Goal: Transaction & Acquisition: Purchase product/service

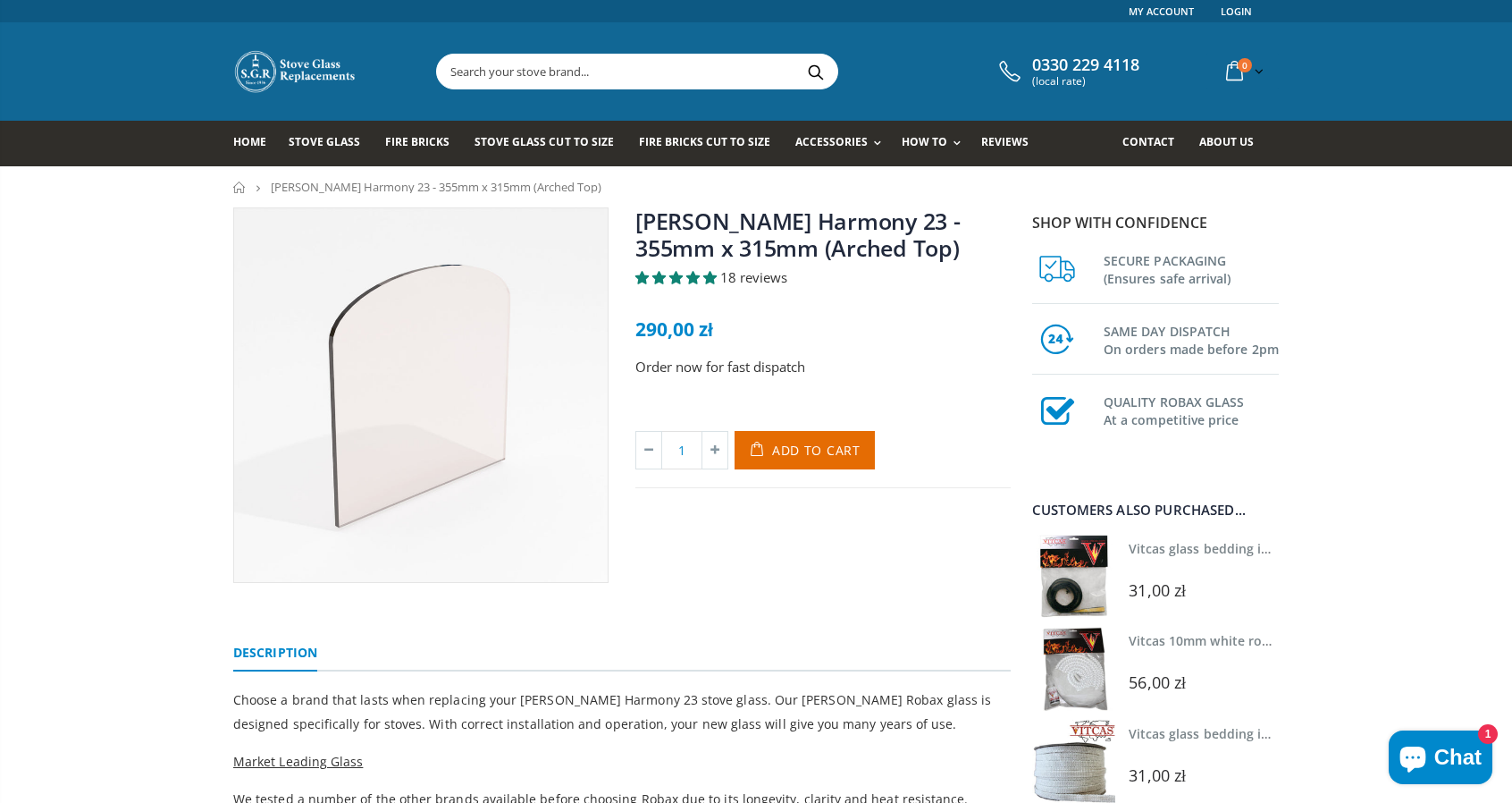
click at [459, 402] on img at bounding box center [421, 394] width 373 height 373
click at [239, 191] on link "Home" at bounding box center [240, 187] width 14 height 12
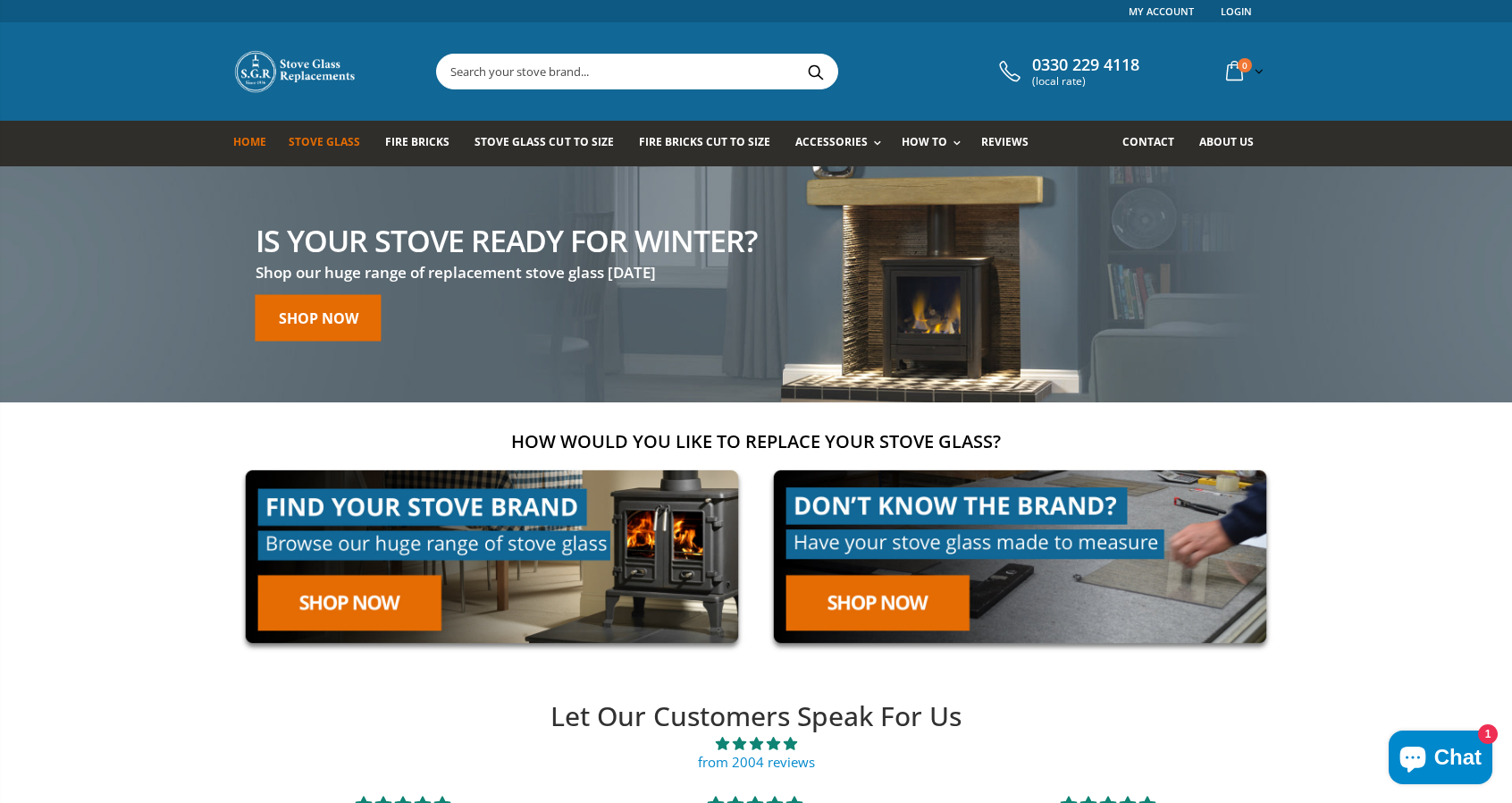
click at [346, 138] on span "Stove Glass" at bounding box center [324, 141] width 71 height 16
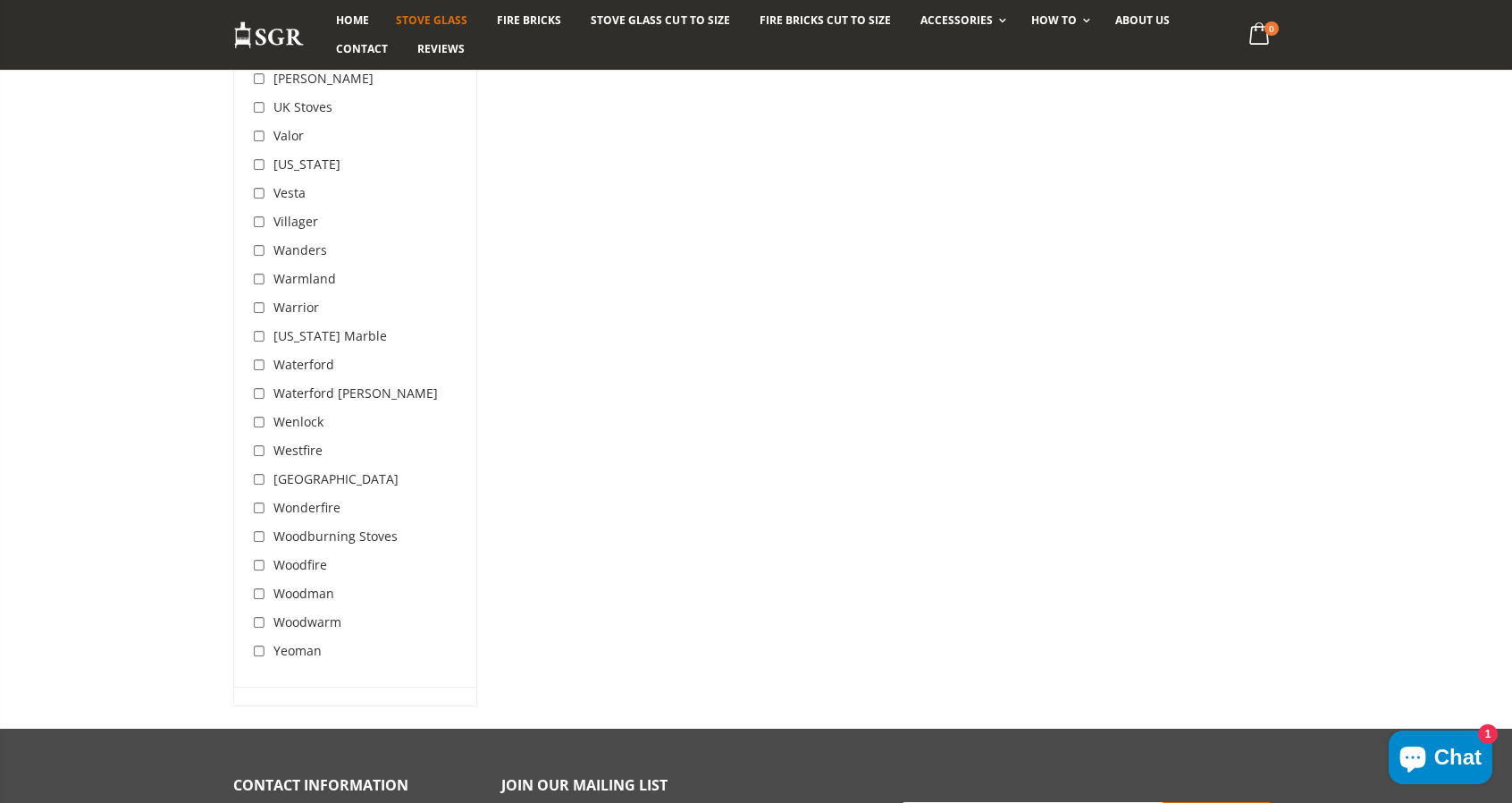
scroll to position [5717, 0]
